Goal: Transaction & Acquisition: Book appointment/travel/reservation

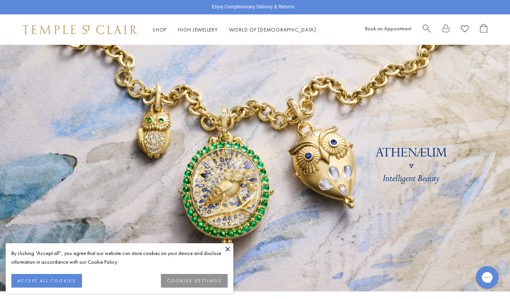
click at [228, 249] on button at bounding box center [227, 248] width 11 height 11
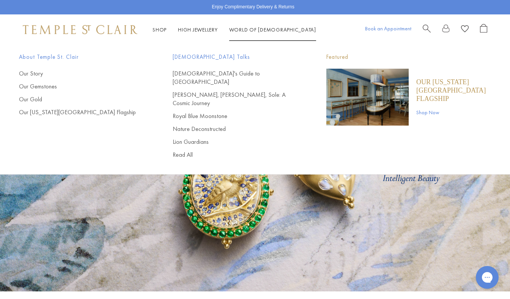
click at [391, 29] on link "Book an Appointment" at bounding box center [388, 28] width 46 height 7
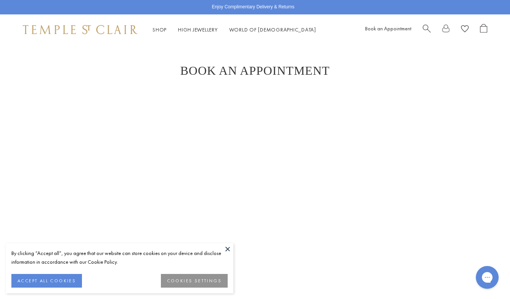
click at [228, 249] on button at bounding box center [227, 248] width 11 height 11
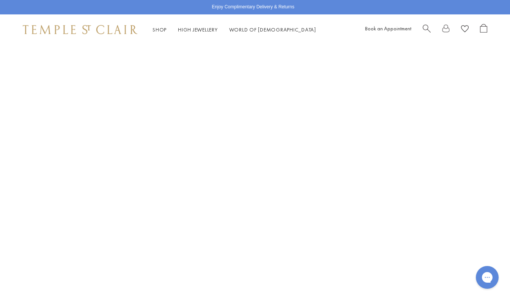
scroll to position [174, 0]
click at [123, 143] on div "Book An Appointment" at bounding box center [255, 232] width 510 height 684
click at [94, 150] on div "Book An Appointment" at bounding box center [255, 244] width 510 height 709
click at [97, 234] on div "Book An Appointment" at bounding box center [255, 239] width 510 height 699
click at [87, 157] on div "Book An Appointment" at bounding box center [255, 239] width 510 height 699
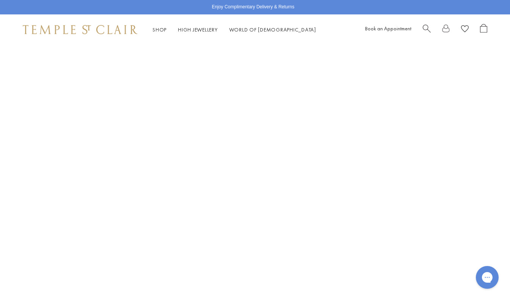
click at [94, 189] on div "Book An Appointment" at bounding box center [255, 239] width 510 height 699
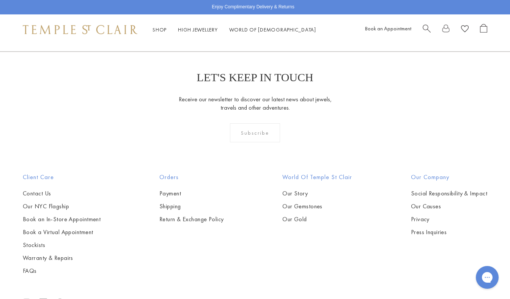
scroll to position [116, 0]
